Goal: Check status: Check status

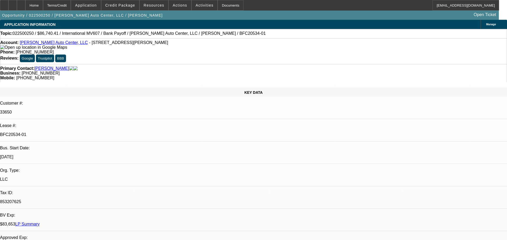
select select "0"
select select "2"
select select "0.1"
select select "4"
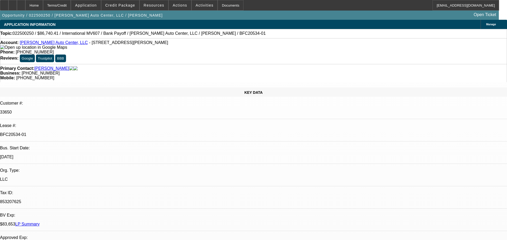
select select "0.1"
select select "2"
select select "0.1"
select select "4"
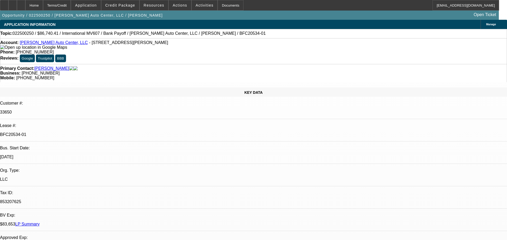
select select "0.1"
select select "2"
select select "0.1"
select select "4"
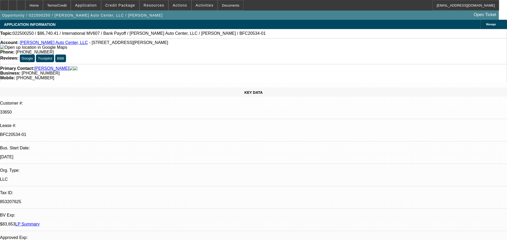
select select "0"
select select "2"
select select "0.1"
select select "4"
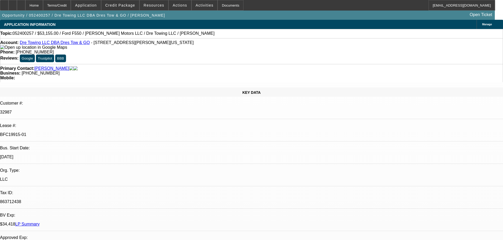
select select "0"
select select "2"
select select "0.1"
select select "0"
select select "2"
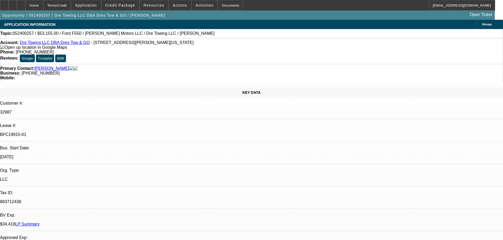
select select "0.1"
select select "0"
select select "2"
select select "0.1"
select select "0"
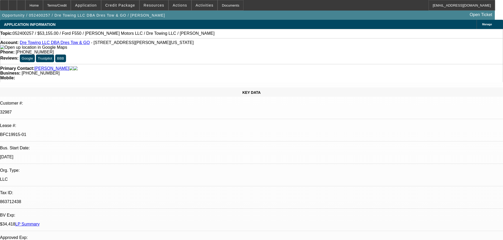
select select "2"
select select "0.1"
select select "1"
select select "2"
select select "4"
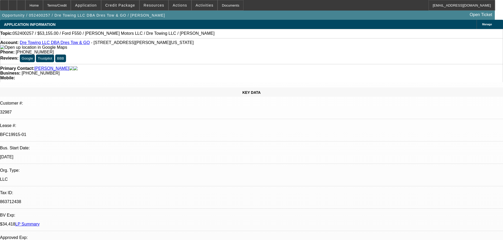
select select "1"
select select "2"
select select "4"
select select "1"
select select "2"
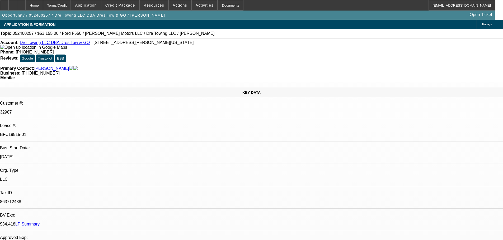
select select "4"
select select "1"
select select "2"
select select "4"
click at [127, 5] on span "Credit Package" at bounding box center [120, 5] width 30 height 4
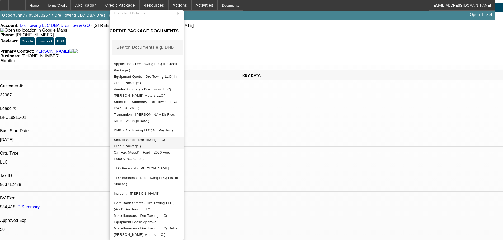
scroll to position [26, 0]
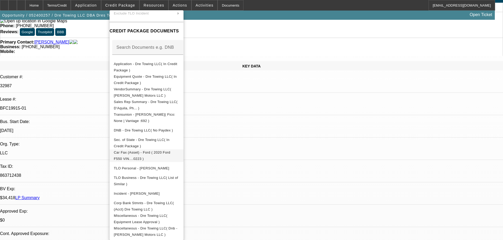
click at [158, 152] on span "Car Fax (Asset) - Ford ( 2020 Ford F550 VIN....0223 )" at bounding box center [142, 156] width 56 height 10
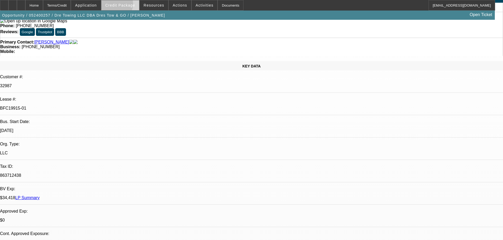
click at [125, 5] on span "Credit Package" at bounding box center [120, 5] width 30 height 4
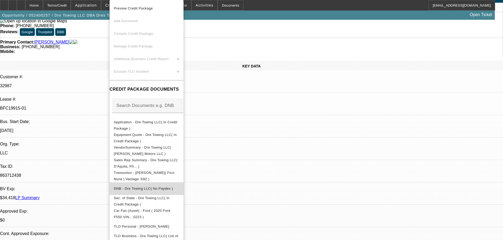
click at [137, 183] on button "DNB - Dre Towing LLC( No Paydex )" at bounding box center [147, 189] width 74 height 13
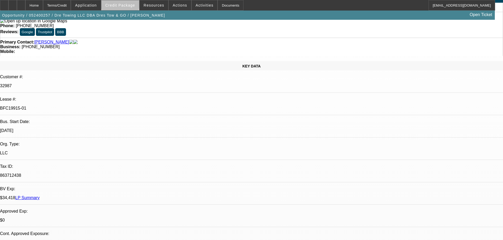
click at [129, 3] on span "Credit Package" at bounding box center [120, 5] width 30 height 4
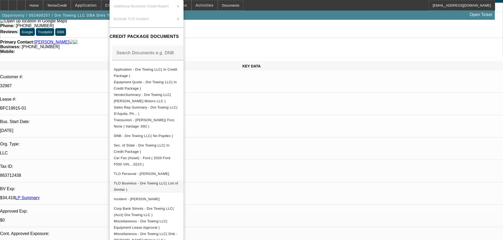
scroll to position [60, 0]
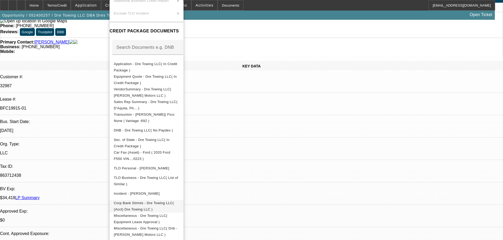
click at [166, 201] on span "Corp Bank Stmnts - Dre Towing LLC( (Acct) Dre Towing LLC )" at bounding box center [144, 206] width 60 height 10
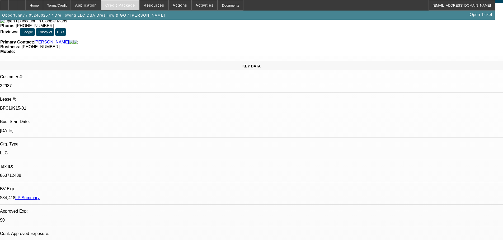
click at [126, 7] on span "Credit Package" at bounding box center [120, 5] width 30 height 4
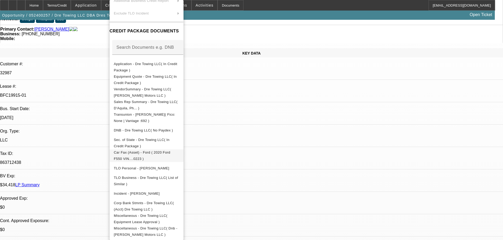
scroll to position [53, 0]
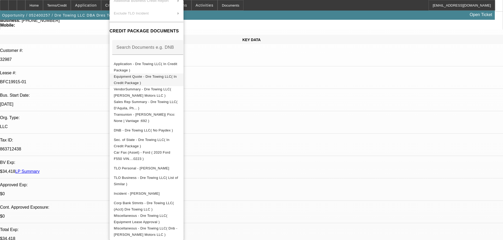
click at [170, 74] on button "Equipment Quote - Dre Towing LLC( In Credit Package )" at bounding box center [147, 80] width 74 height 13
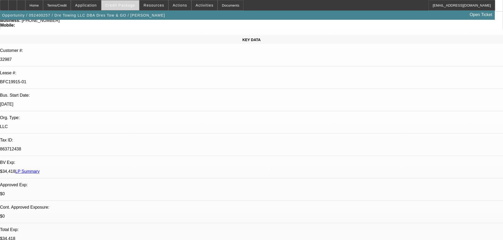
click at [119, 2] on span at bounding box center [120, 5] width 38 height 13
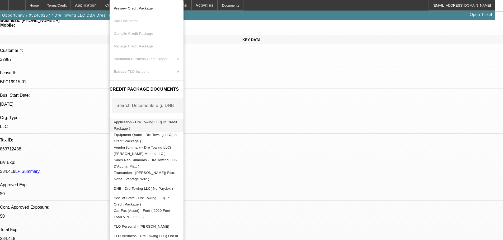
click at [149, 123] on span "Application - Dre Towing LLC( In Credit Package )" at bounding box center [145, 125] width 63 height 10
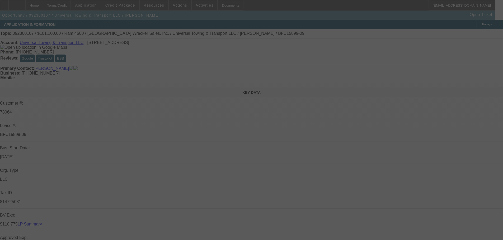
select select "0"
select select "0.1"
select select "0"
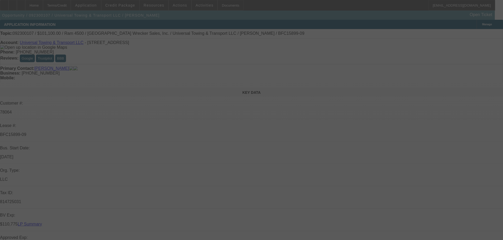
select select "0.1"
select select "0"
select select "0.1"
select select "0"
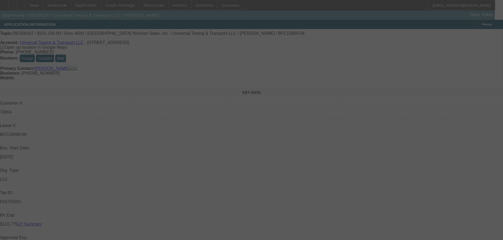
select select "0"
select select "0.1"
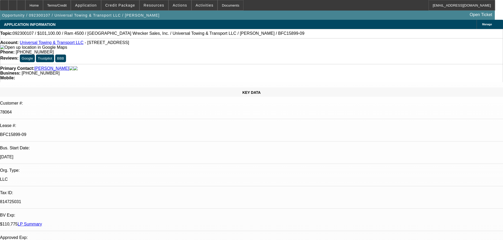
select select "1"
select select "2"
select select "4"
select select "1"
select select "2"
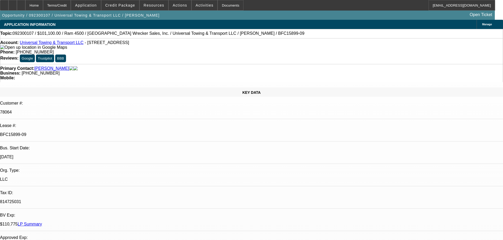
select select "4"
select select "1"
select select "2"
select select "4"
select select "1"
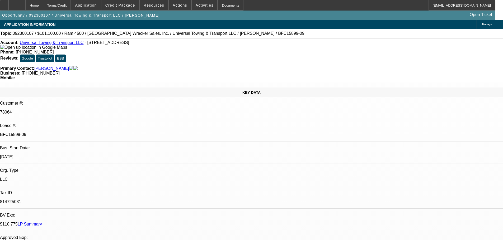
select select "2"
select select "4"
click at [131, 7] on span "Credit Package" at bounding box center [120, 5] width 30 height 4
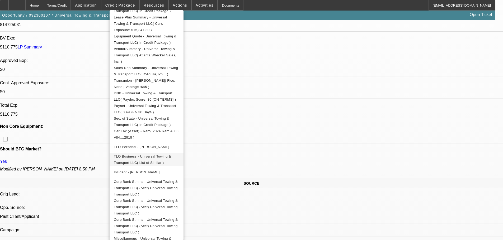
scroll to position [185, 0]
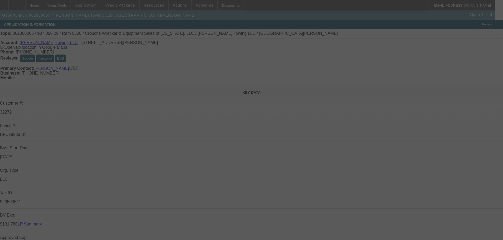
select select "0"
select select "2"
select select "0.1"
select select "0"
select select "2"
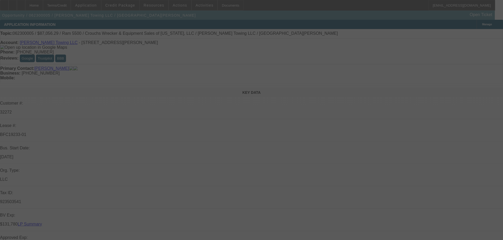
select select "0.1"
select select "0"
select select "2"
select select "0.1"
select select "0"
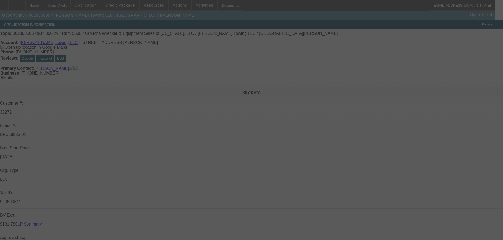
select select "2"
select select "0.1"
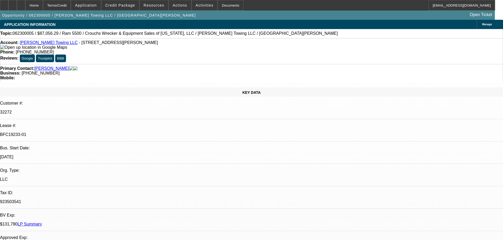
select select "1"
select select "2"
select select "4"
select select "1"
select select "2"
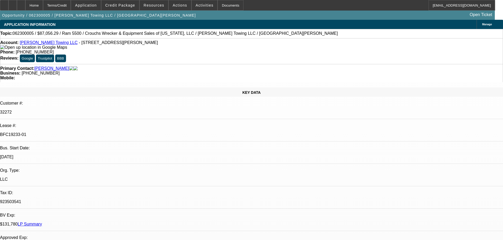
select select "4"
select select "1"
select select "2"
select select "4"
select select "1"
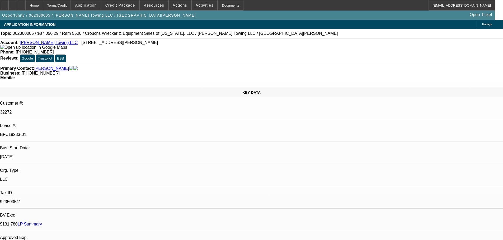
select select "2"
select select "4"
click at [130, 4] on span "Credit Package" at bounding box center [120, 5] width 30 height 4
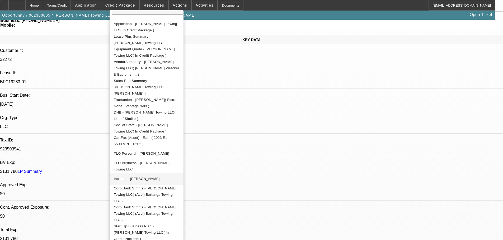
scroll to position [158, 0]
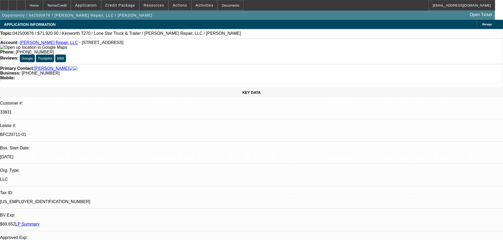
select select "0.2"
select select "2"
select select "0"
select select "6"
select select "0.1"
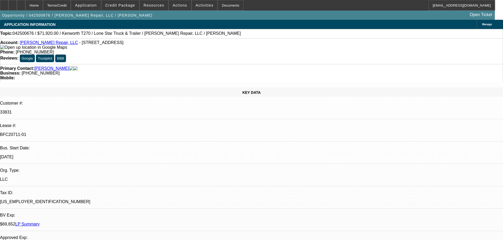
select select "0"
select select "6"
select select "0"
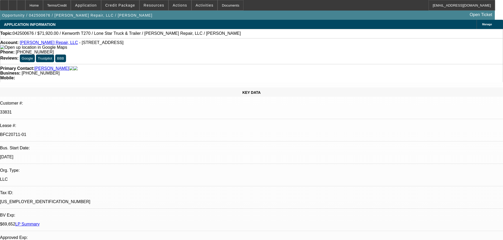
select select "0"
select select "6"
select select "0"
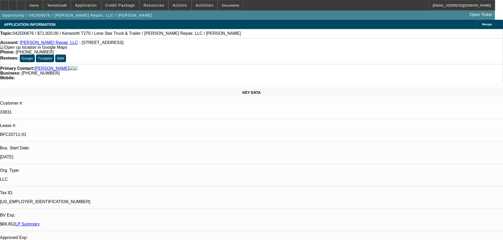
select select "6"
select select "2"
select select "3"
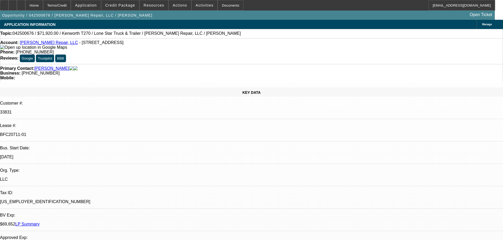
select select "1"
click at [125, 5] on span "Credit Package" at bounding box center [120, 5] width 30 height 4
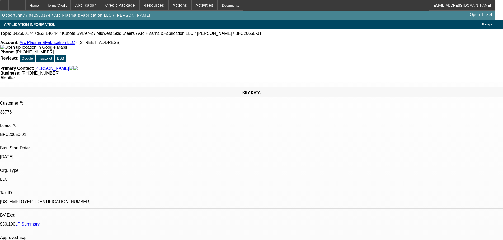
select select "0.15"
select select "2"
select select "0"
select select "2"
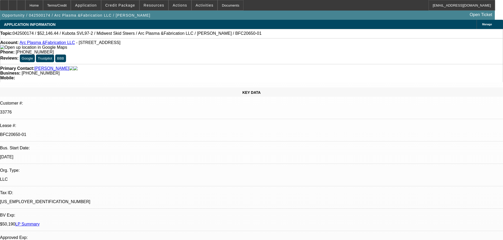
select select "0"
select select "0.15"
select select "2"
select select "0"
select select "0.15"
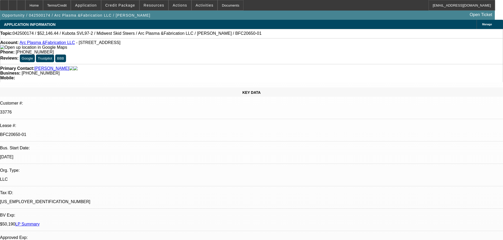
select select "2"
select select "0"
select select "2"
select select "6"
select select "2"
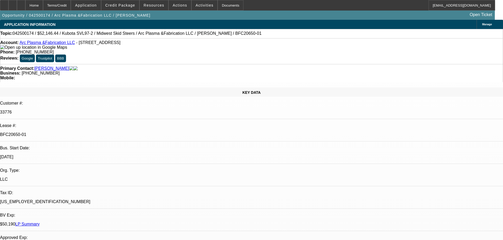
select select "6"
select select "2"
select select "6"
select select "2"
select select "6"
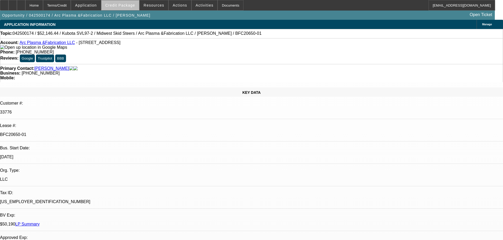
click at [130, 7] on span "Credit Package" at bounding box center [120, 5] width 30 height 4
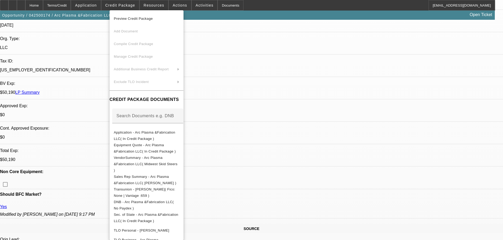
click at [277, 15] on div at bounding box center [251, 120] width 503 height 240
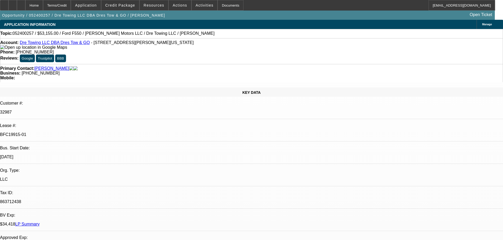
select select "0"
select select "2"
select select "0.1"
select select "4"
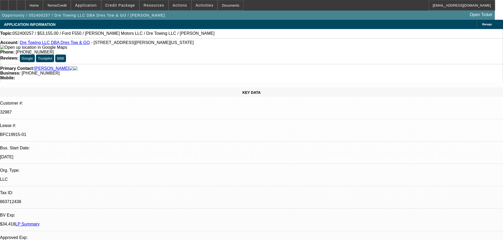
select select "0"
select select "2"
select select "0.1"
select select "4"
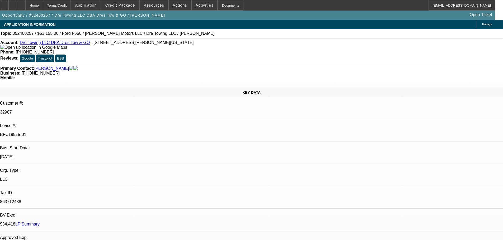
select select "0"
select select "2"
select select "0.1"
select select "4"
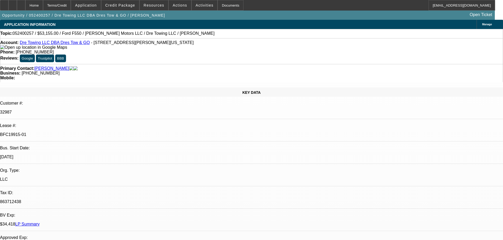
select select "0"
select select "2"
select select "0.1"
select select "4"
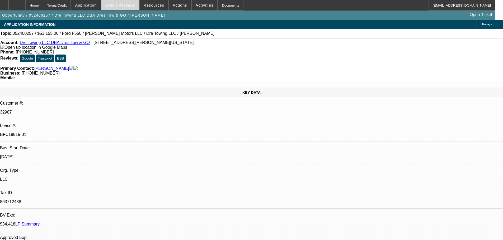
click at [129, 4] on span "Credit Package" at bounding box center [120, 5] width 30 height 4
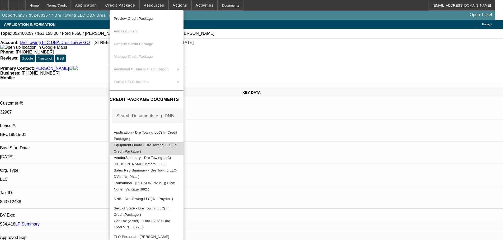
click at [161, 145] on span "Equipment Quote - Dre Towing LLC( In Credit Package )" at bounding box center [145, 148] width 63 height 10
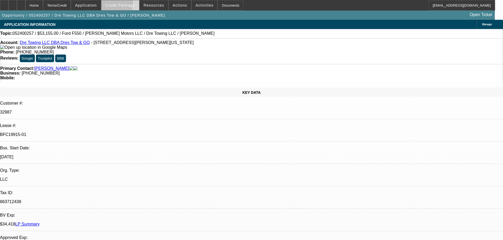
click at [123, 5] on span "Credit Package" at bounding box center [120, 5] width 30 height 4
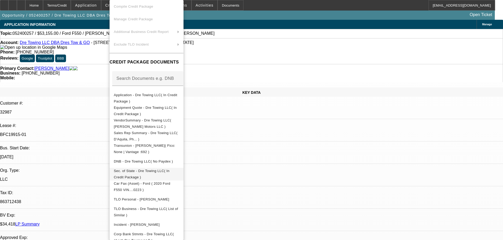
scroll to position [60, 0]
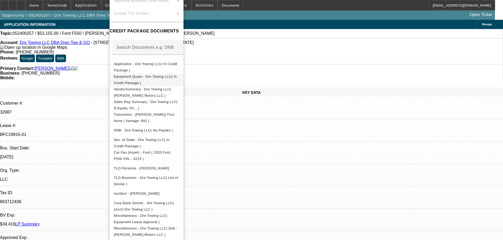
click at [158, 75] on span "Equipment Quote - Dre Towing LLC( In Credit Package )" at bounding box center [145, 80] width 63 height 10
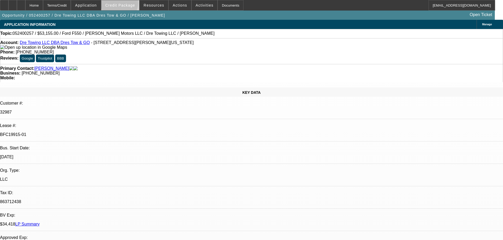
click at [128, 4] on span "Credit Package" at bounding box center [120, 5] width 30 height 4
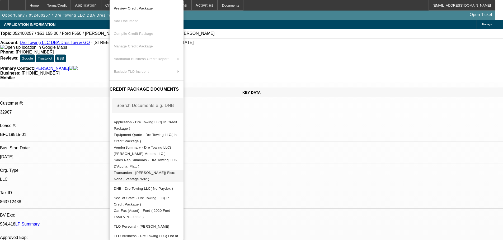
click at [149, 173] on span "Transunion - McClure, Andre( Fico: None | Vantage :692 )" at bounding box center [144, 176] width 61 height 10
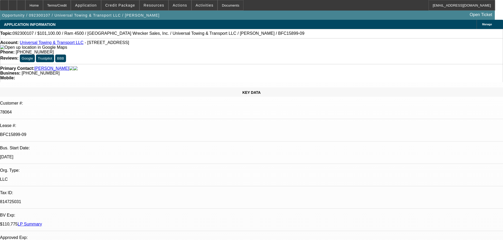
select select "0"
select select "0.1"
select select "0"
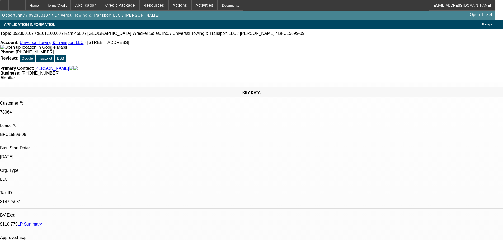
select select "0.1"
select select "0"
select select "0.1"
select select "0"
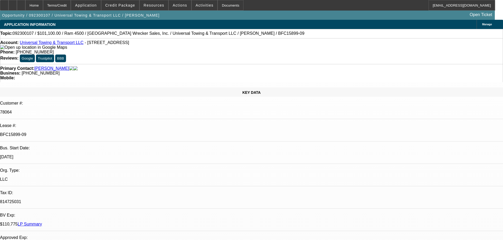
select select "0"
select select "0.1"
select select "2"
select select "4"
select select "2"
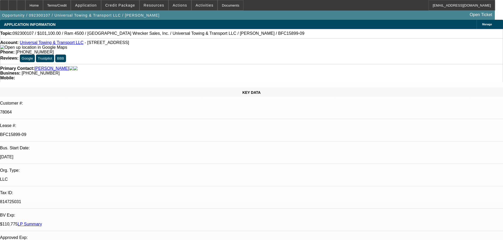
select select "4"
select select "2"
select select "4"
select select "2"
select select "4"
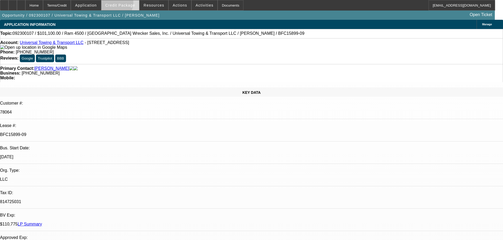
click at [120, 3] on span "Credit Package" at bounding box center [120, 5] width 30 height 4
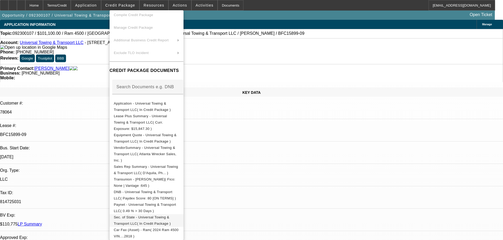
scroll to position [106, 0]
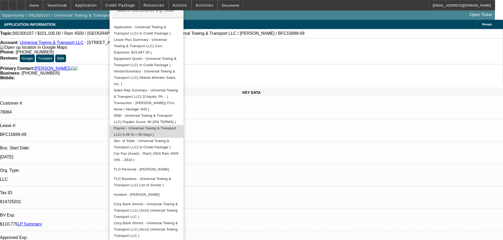
click at [159, 125] on span "Paynet - Universal Towing & Transport LLC( 0.49 % > 30 Days )" at bounding box center [146, 131] width 65 height 13
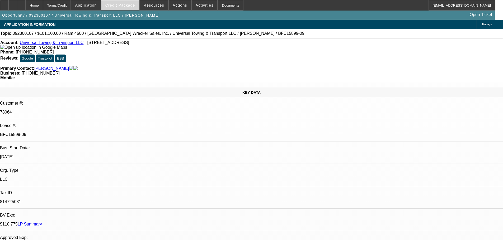
click at [121, 4] on span "Credit Package" at bounding box center [120, 5] width 30 height 4
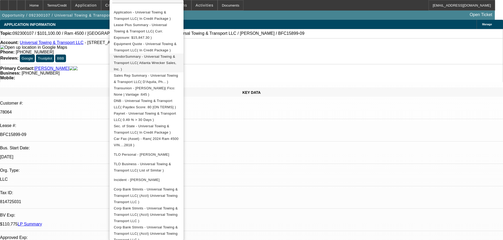
scroll to position [118, 0]
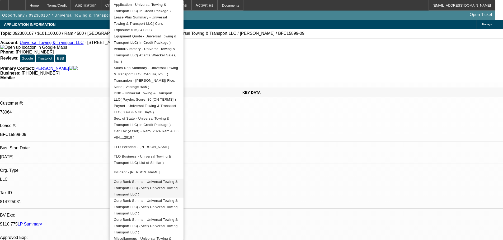
click at [178, 180] on span "Corp Bank Stmnts - Universal Towing & Transport LLC( (Acct) Universal Towing Tr…" at bounding box center [146, 188] width 64 height 17
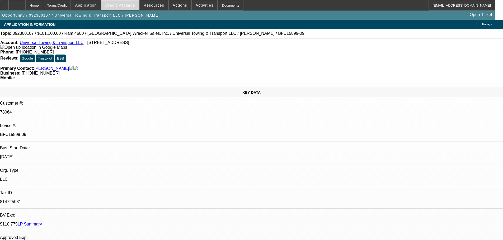
click at [131, 4] on span "Credit Package" at bounding box center [120, 5] width 30 height 4
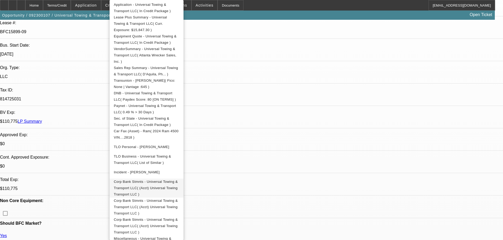
scroll to position [132, 0]
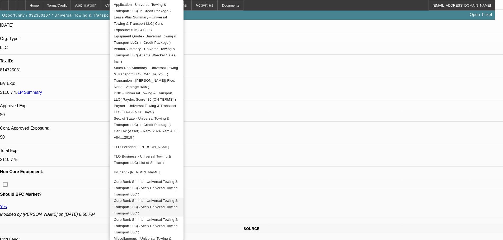
click at [159, 199] on span "Corp Bank Stmnts - Universal Towing & Transport LLC( (Acct) Universal Towing Tr…" at bounding box center [146, 207] width 64 height 17
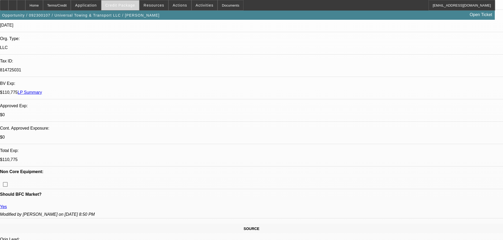
click at [126, 4] on span "Credit Package" at bounding box center [120, 5] width 30 height 4
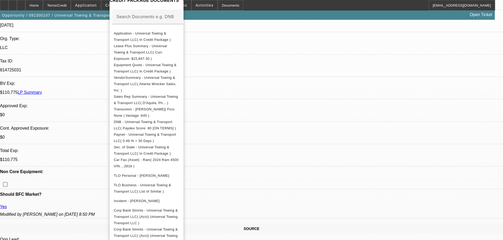
scroll to position [118, 0]
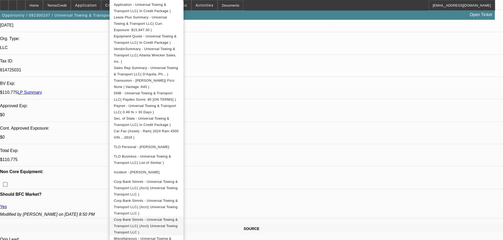
click at [163, 218] on span "Corp Bank Stmnts - Universal Towing & Transport LLC( (Acct) Universal Towing Tr…" at bounding box center [146, 226] width 64 height 17
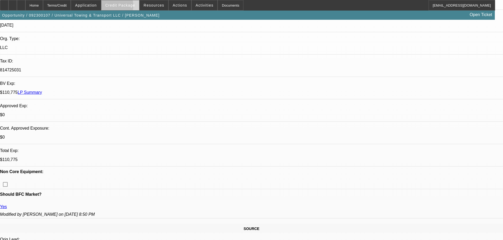
click at [120, 7] on span "Credit Package" at bounding box center [120, 5] width 30 height 4
